Goal: Task Accomplishment & Management: Manage account settings

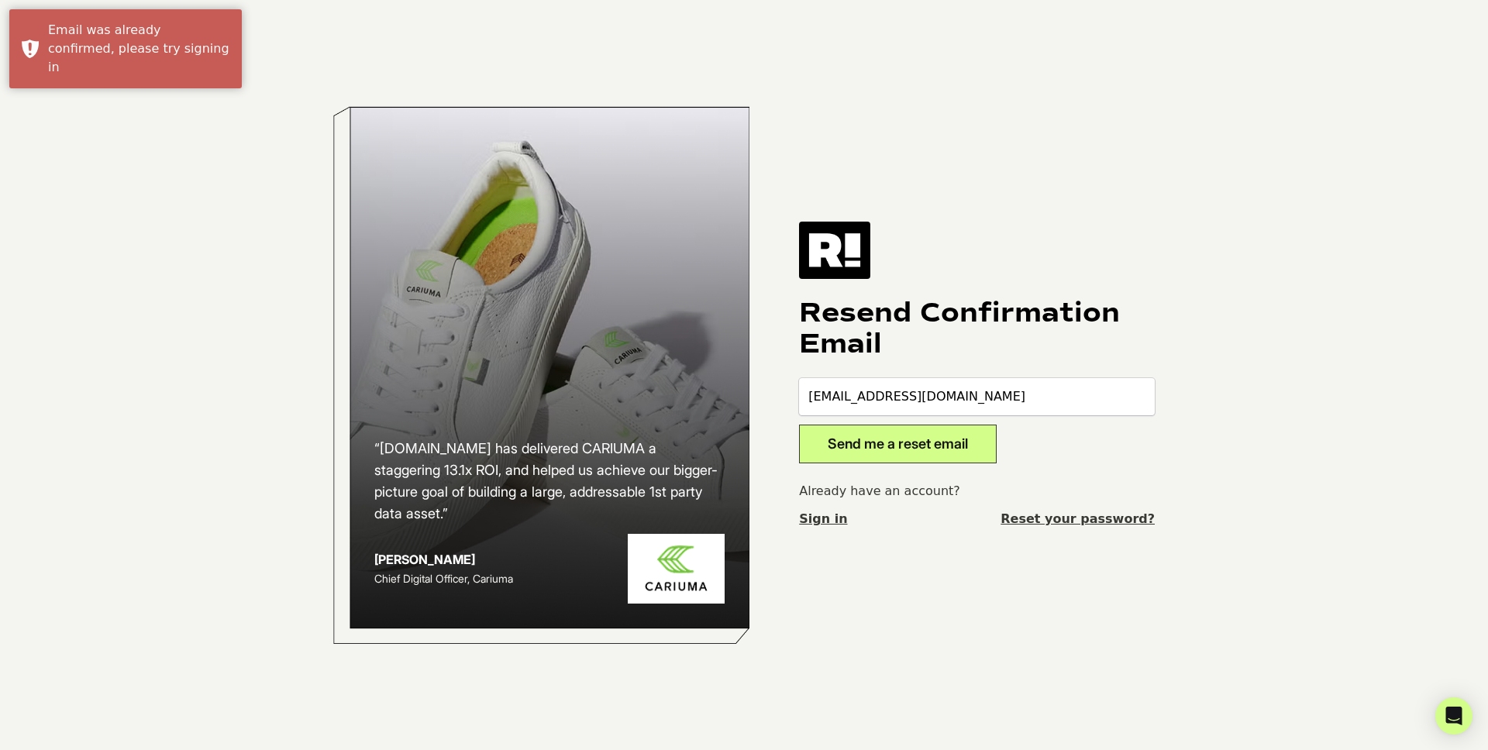
click at [934, 445] on button "Send me a reset email" at bounding box center [898, 444] width 198 height 39
click at [809, 522] on link "Sign in" at bounding box center [823, 519] width 48 height 19
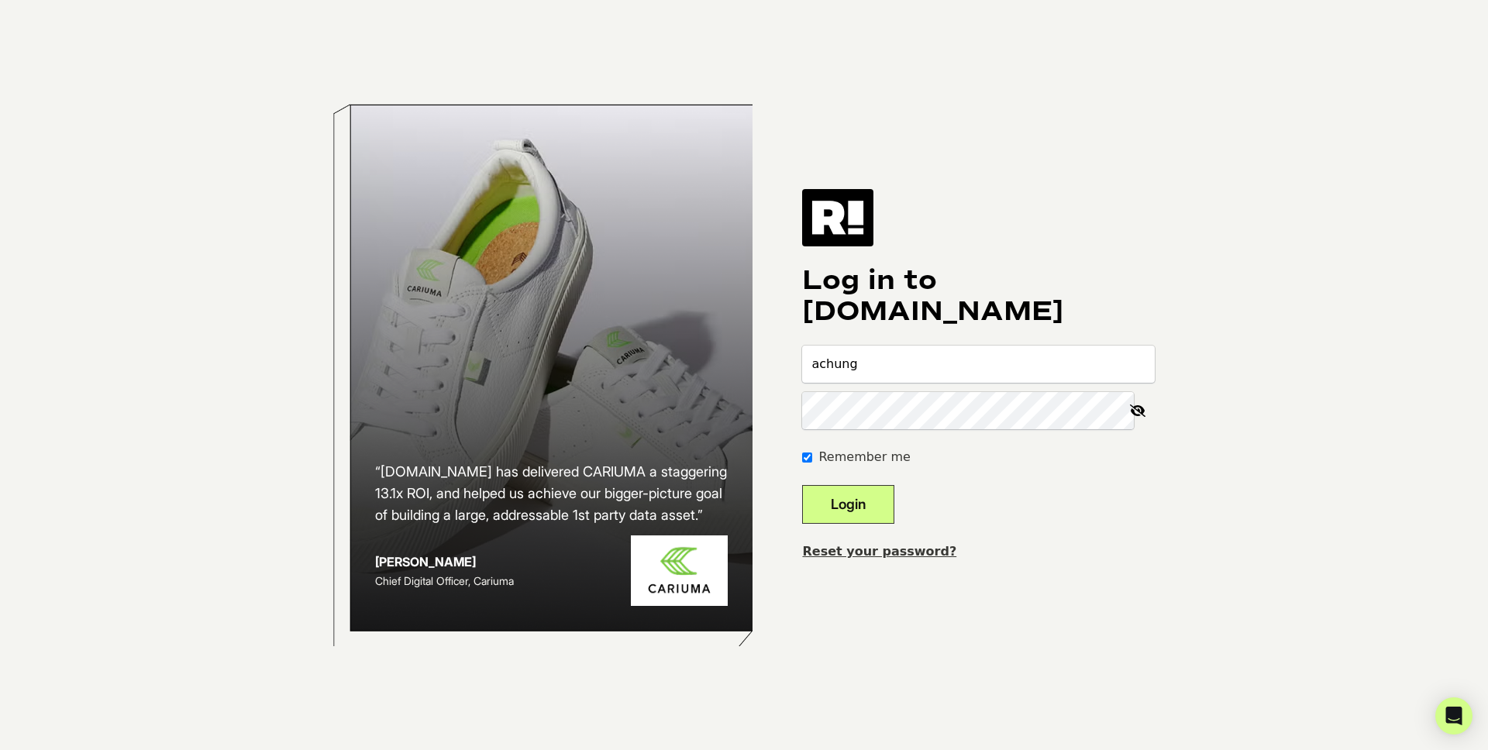
type input "[EMAIL_ADDRESS][DOMAIN_NAME]"
click at [899, 553] on link "Reset your password?" at bounding box center [879, 551] width 154 height 15
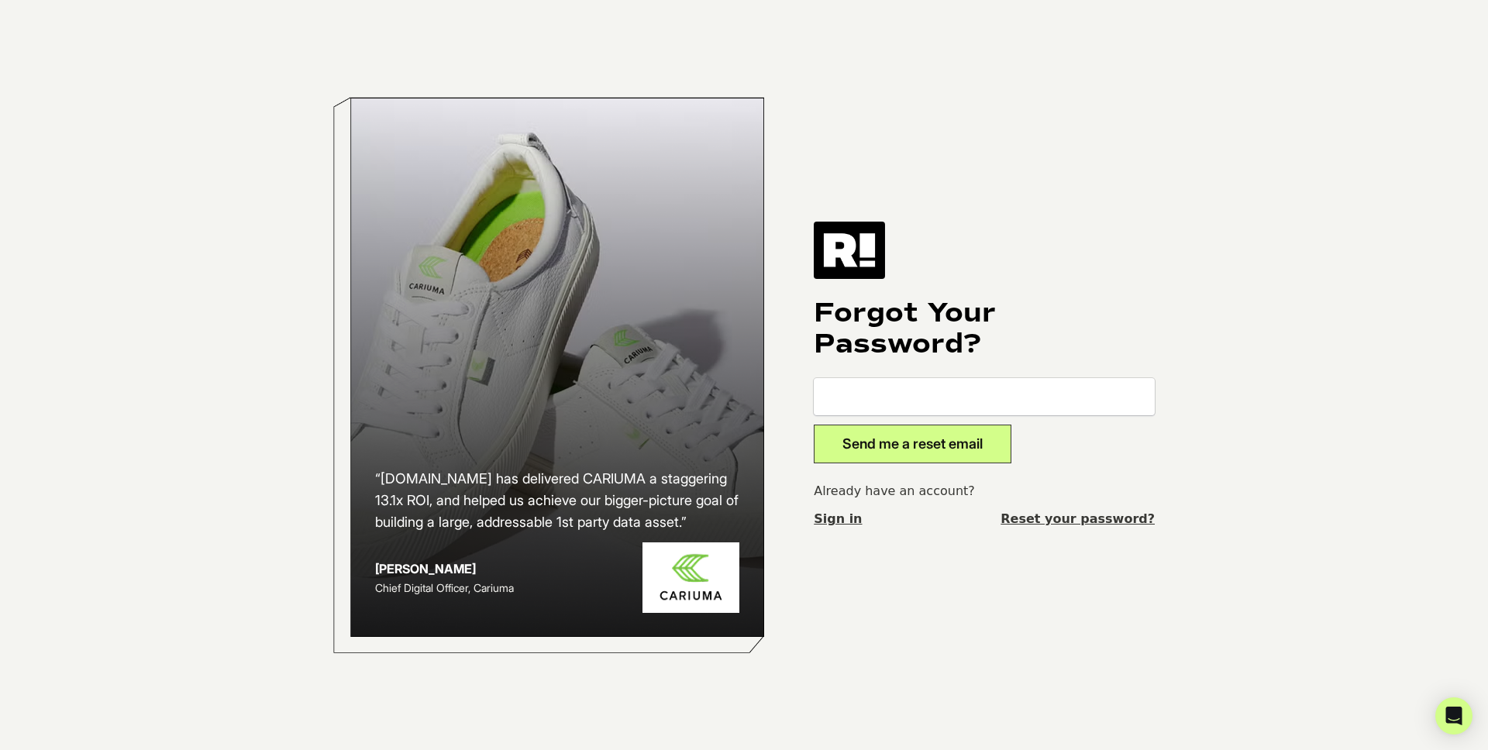
type input "q"
type input "achung@bearpawshoes.com"
click at [814, 425] on button "Send me a reset email" at bounding box center [913, 444] width 198 height 39
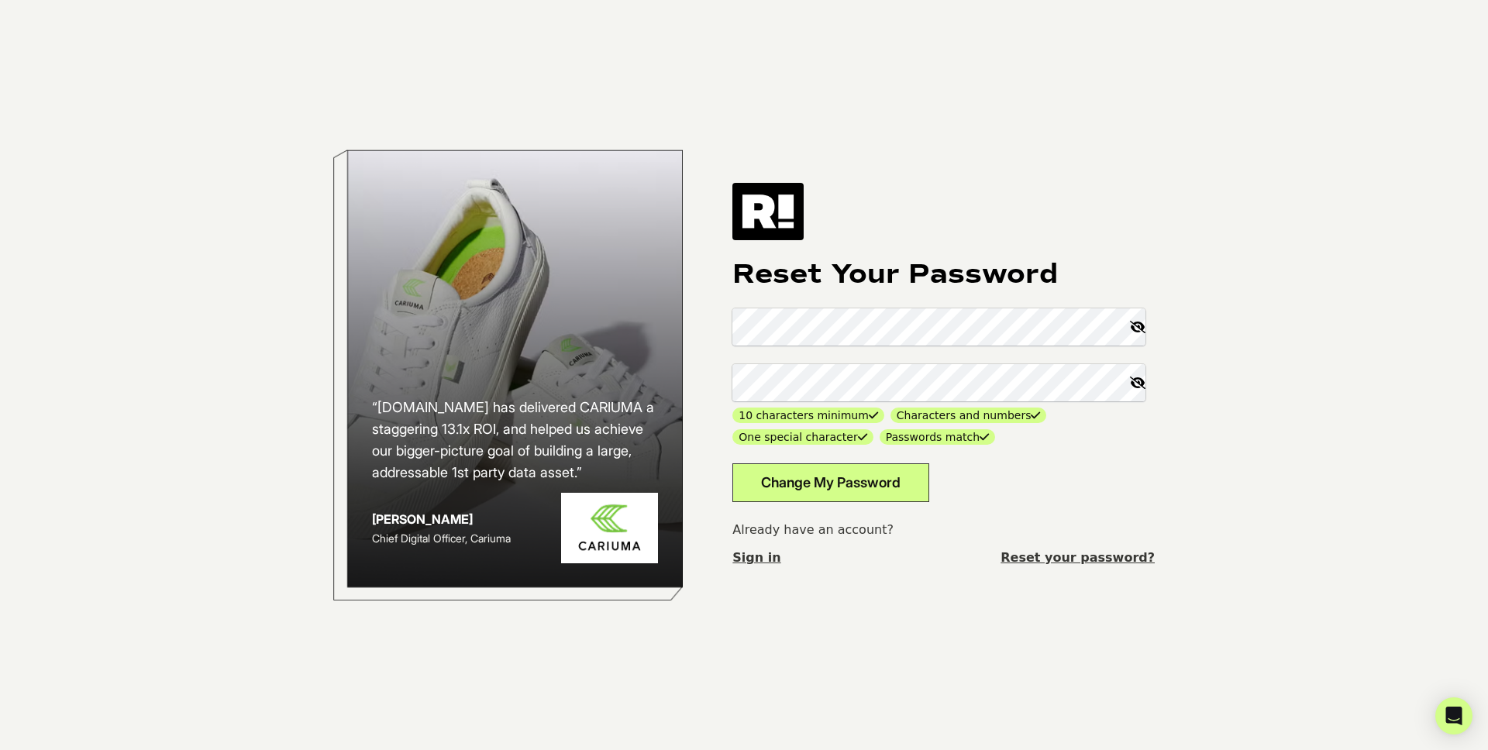
click at [881, 475] on button "Change My Password" at bounding box center [831, 483] width 197 height 39
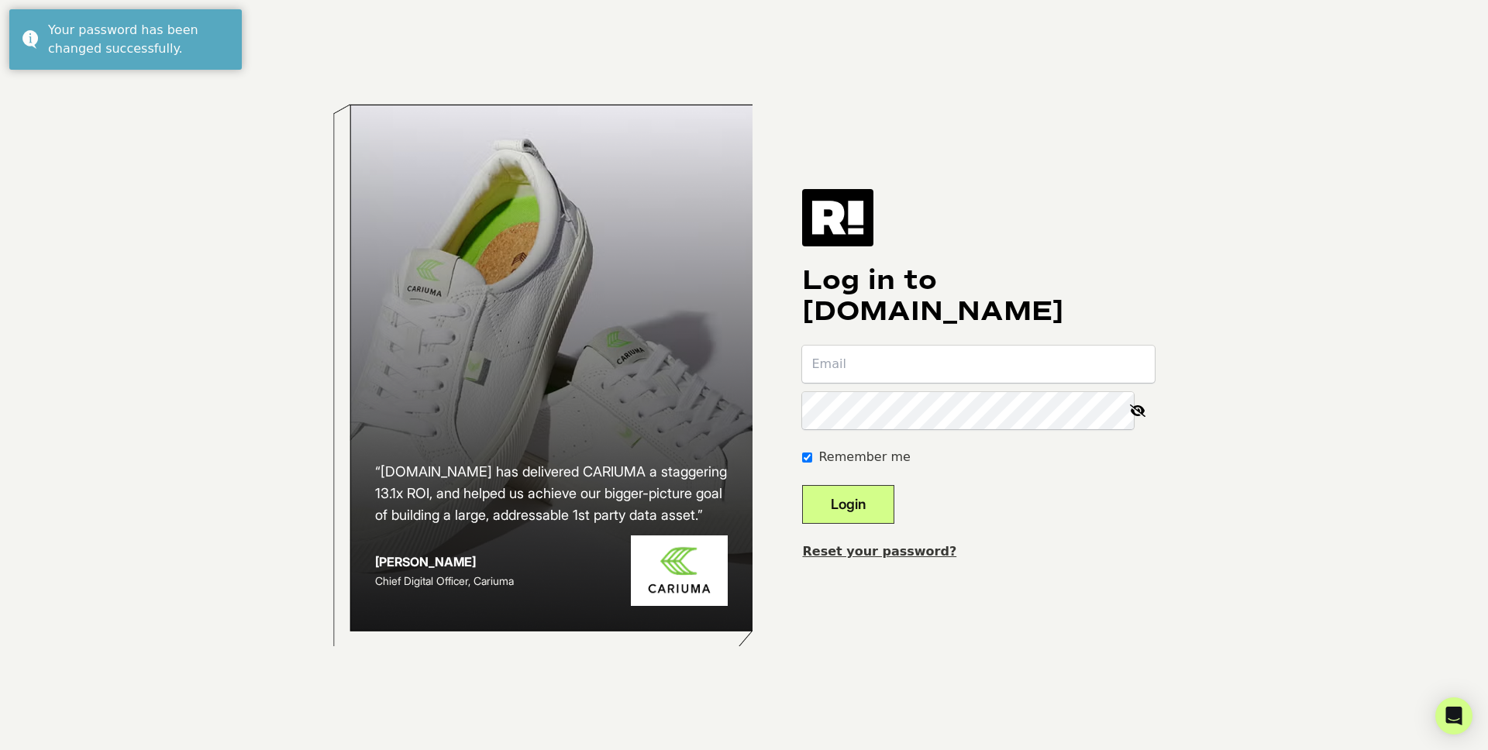
type input "achung@bearpawshoes.com"
click at [895, 505] on button "Login" at bounding box center [848, 504] width 92 height 39
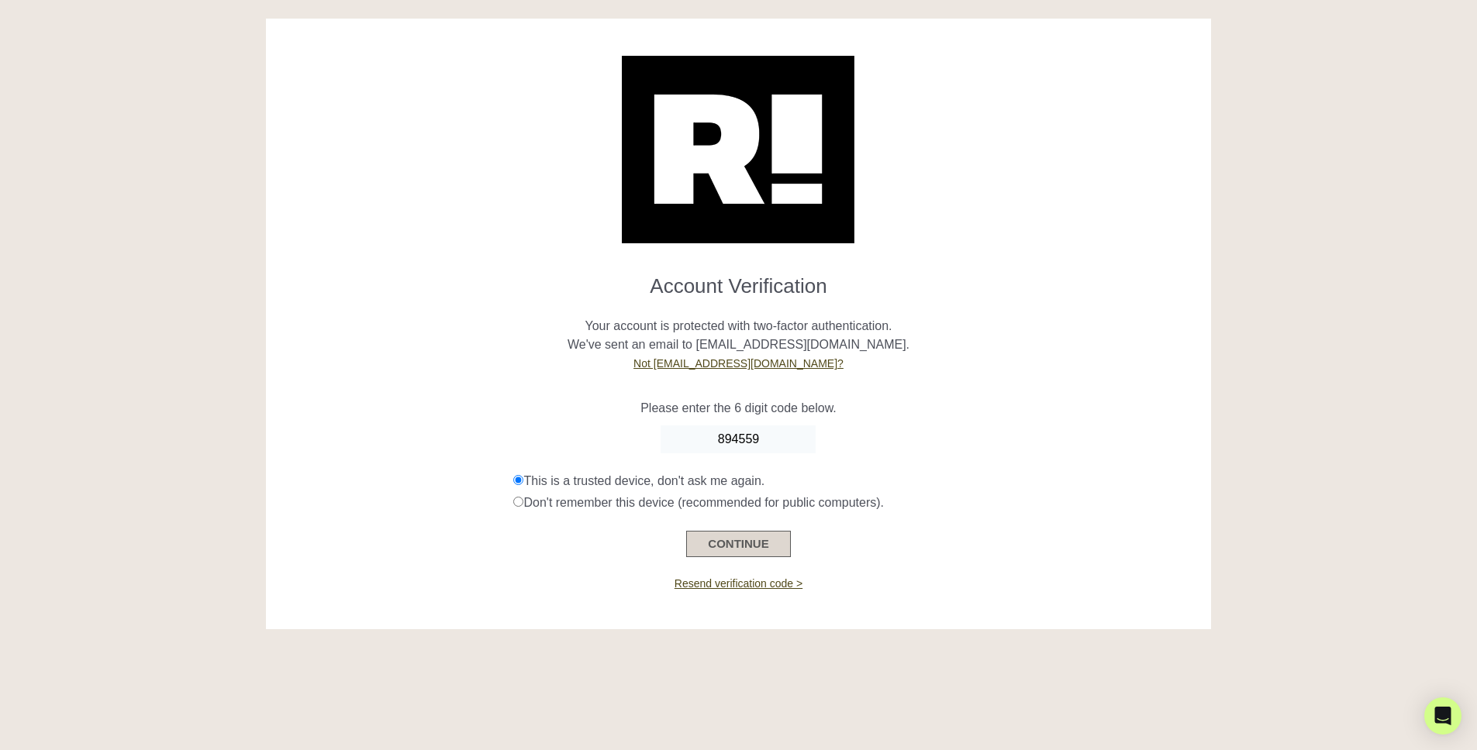
type input "894559"
click at [719, 547] on button "CONTINUE" at bounding box center [738, 544] width 104 height 26
paste input "380352"
type input "380352"
